Goal: Task Accomplishment & Management: Use online tool/utility

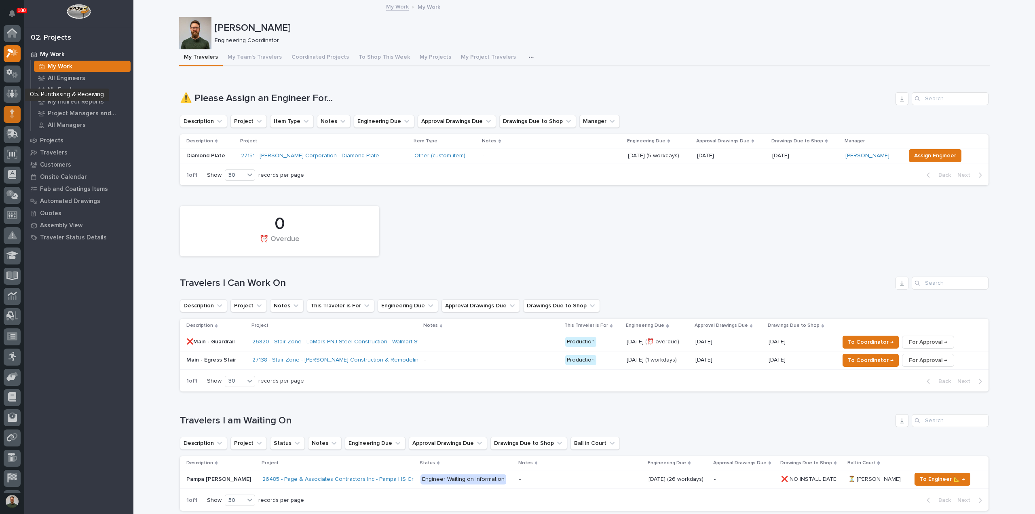
scroll to position [20, 0]
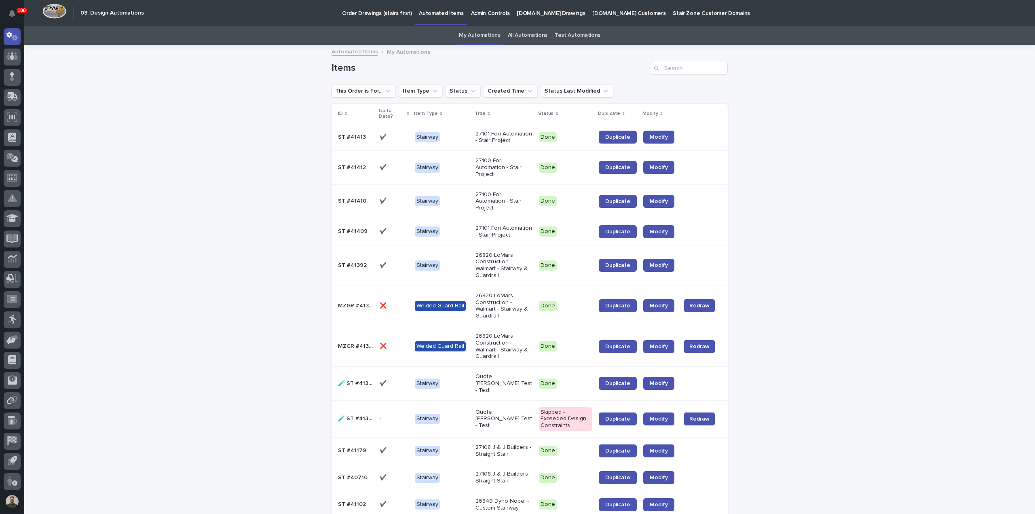
click at [520, 41] on link "All Automations" at bounding box center [528, 35] width 40 height 19
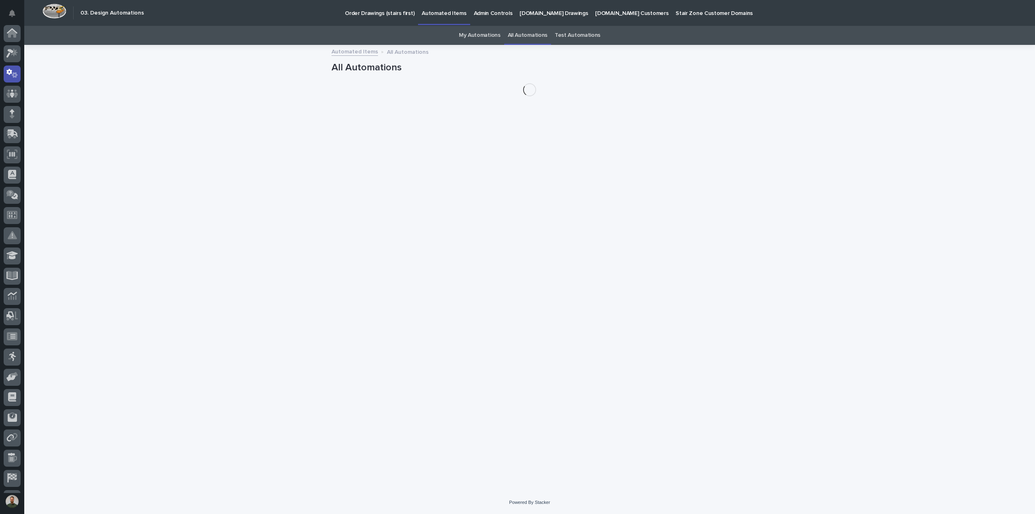
scroll to position [37, 0]
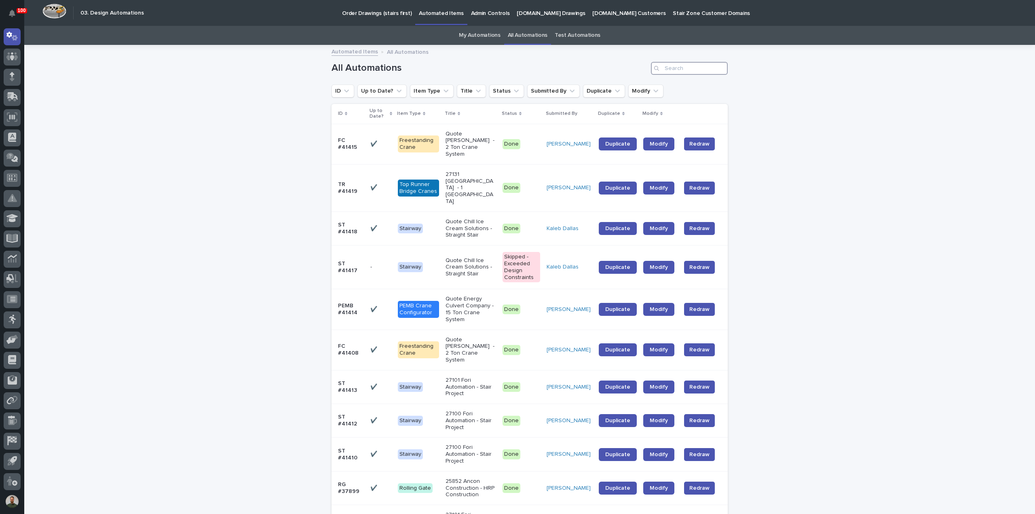
click at [688, 67] on input "Search" at bounding box center [689, 68] width 77 height 13
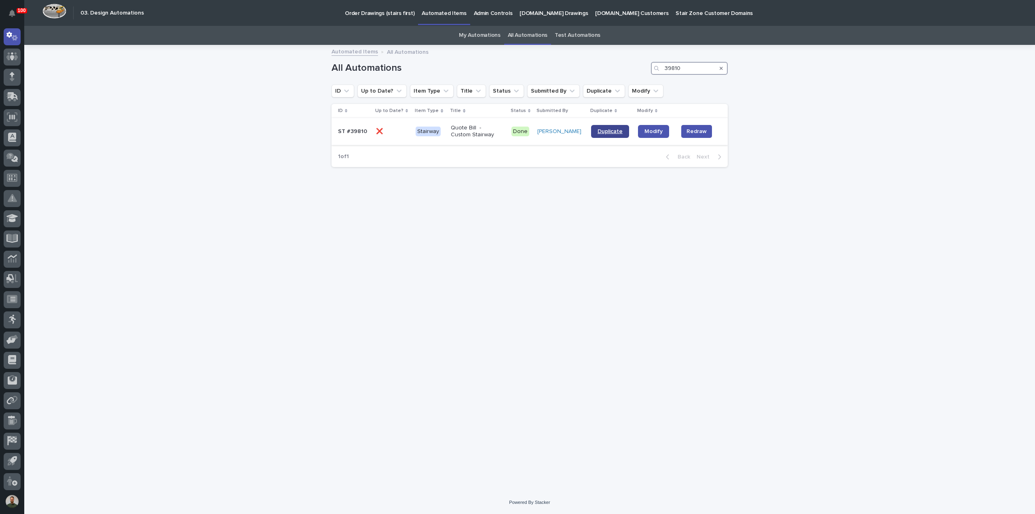
type input "39810"
click at [615, 132] on span "Duplicate" at bounding box center [610, 132] width 25 height 6
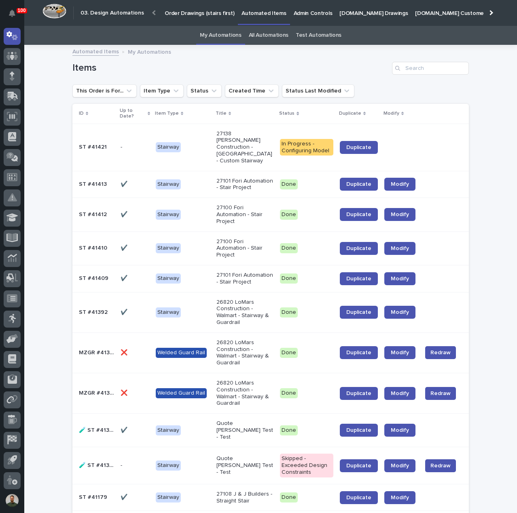
click at [97, 155] on td "ST #41421 ST #41421" at bounding box center [94, 147] width 45 height 47
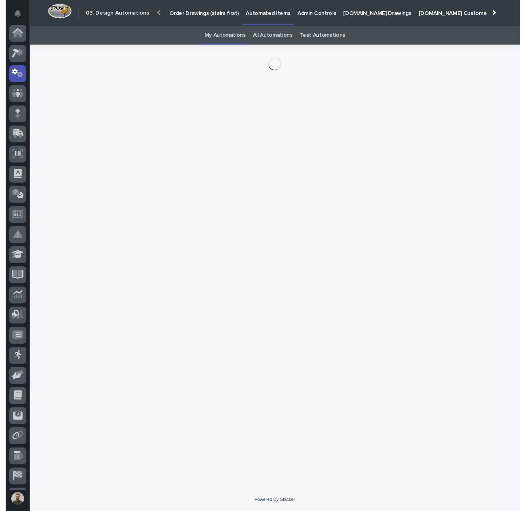
scroll to position [38, 0]
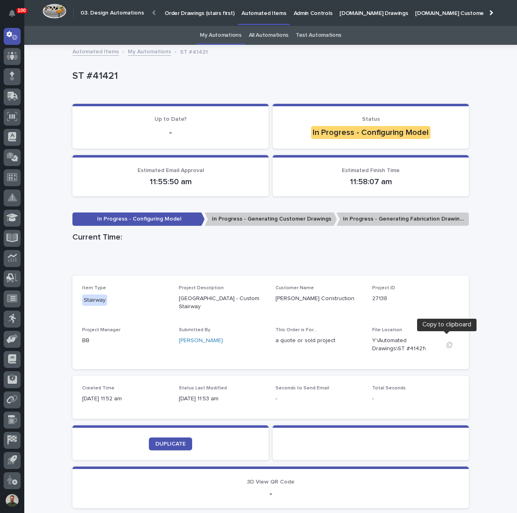
click at [449, 342] on icon "button" at bounding box center [449, 345] width 6 height 6
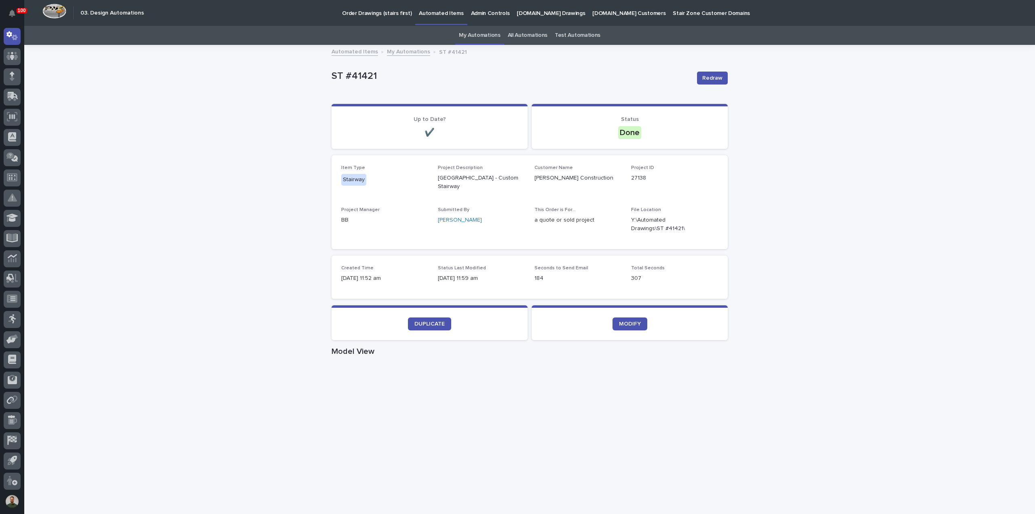
scroll to position [37, 0]
